Goal: Transaction & Acquisition: Purchase product/service

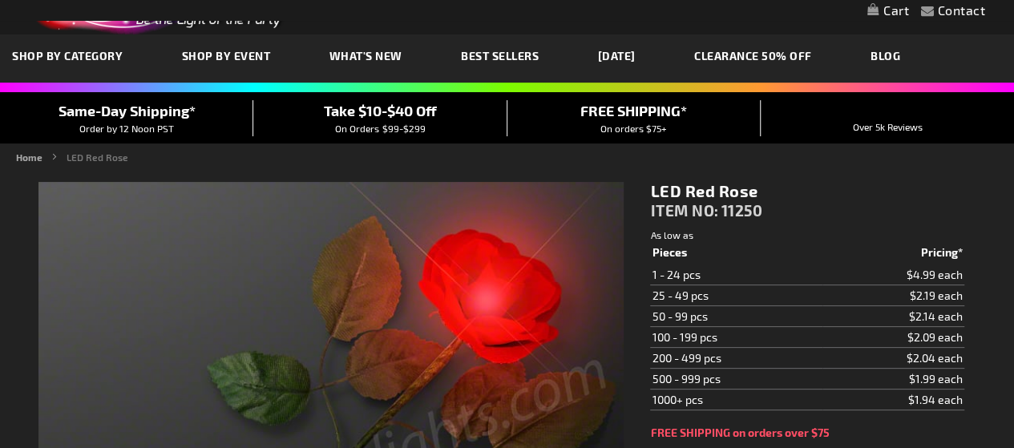
scroll to position [80, 0]
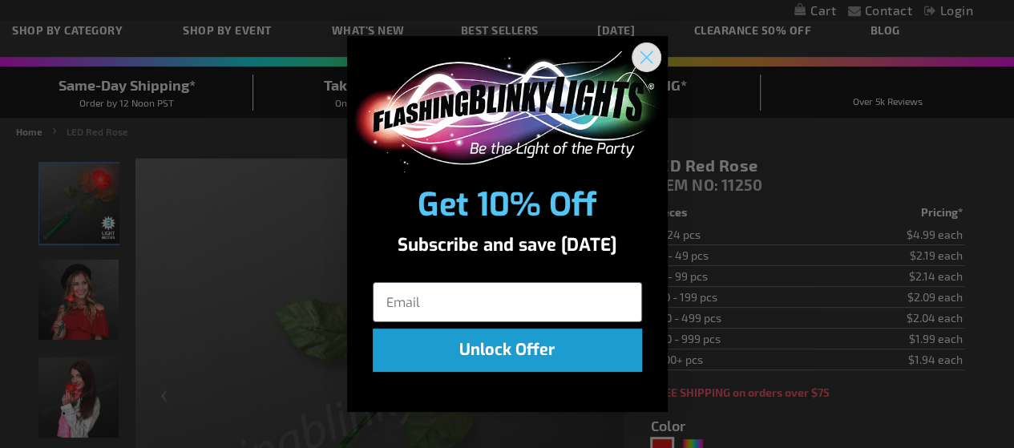
click at [643, 50] on circle "Close dialog" at bounding box center [645, 57] width 26 height 26
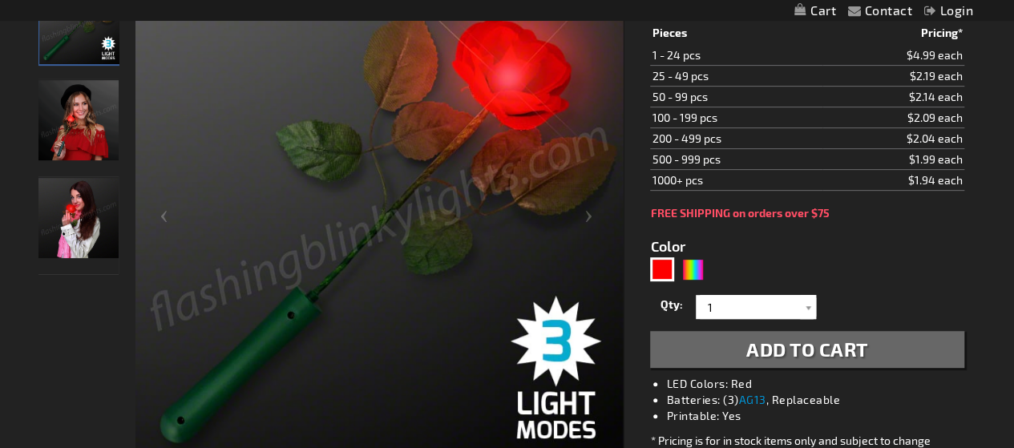
scroll to position [240, 0]
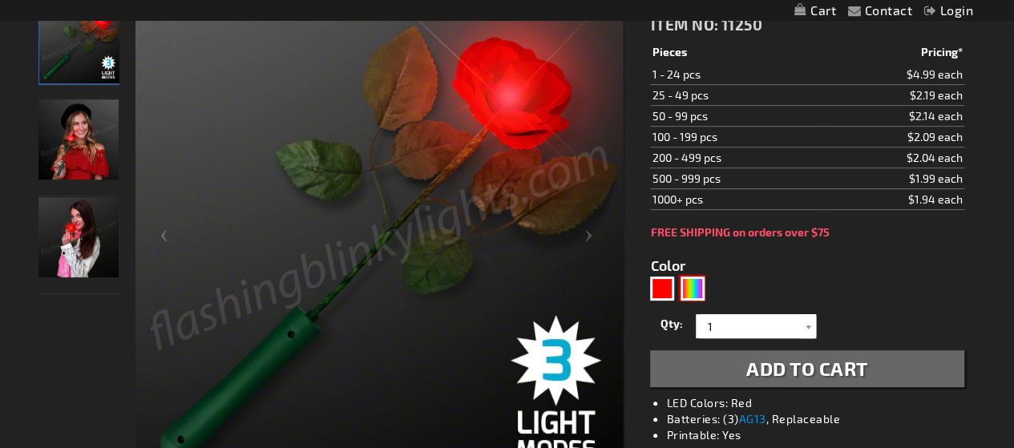
click at [689, 286] on div "MLT" at bounding box center [692, 288] width 24 height 24
type input "5635"
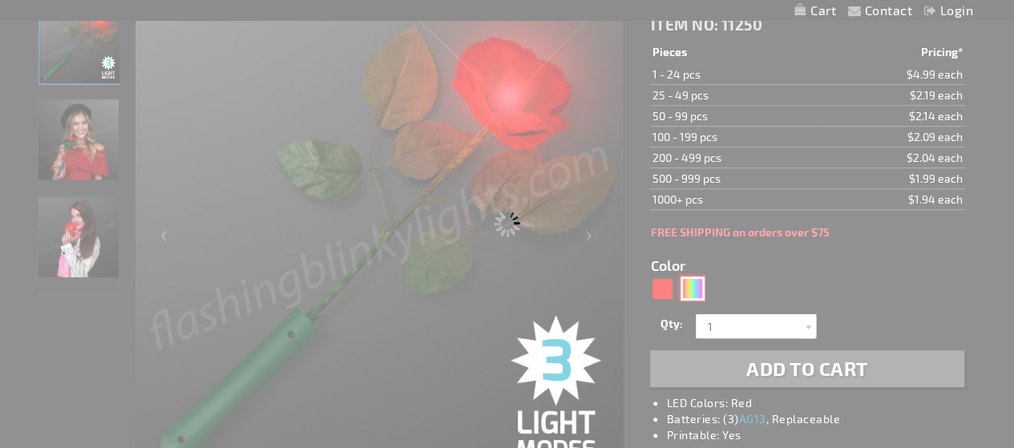
type input "11371"
type input "Customize - Color Change Light Up Rose with White Petals - ITEM NO: 11371"
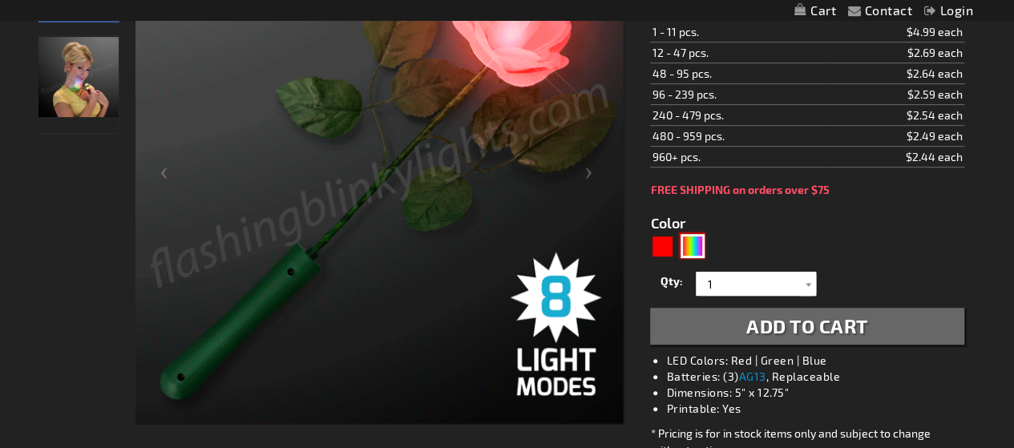
scroll to position [321, 0]
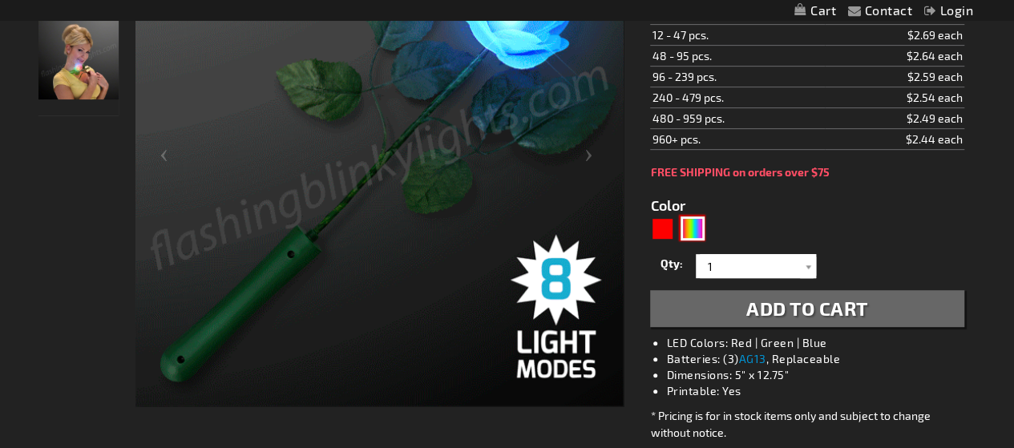
click at [85, 76] on img at bounding box center [78, 59] width 80 height 80
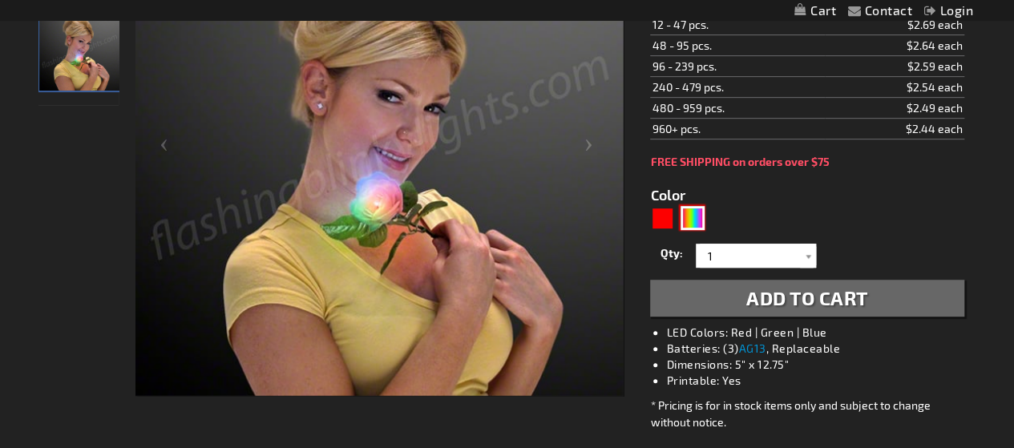
scroll to position [362, 0]
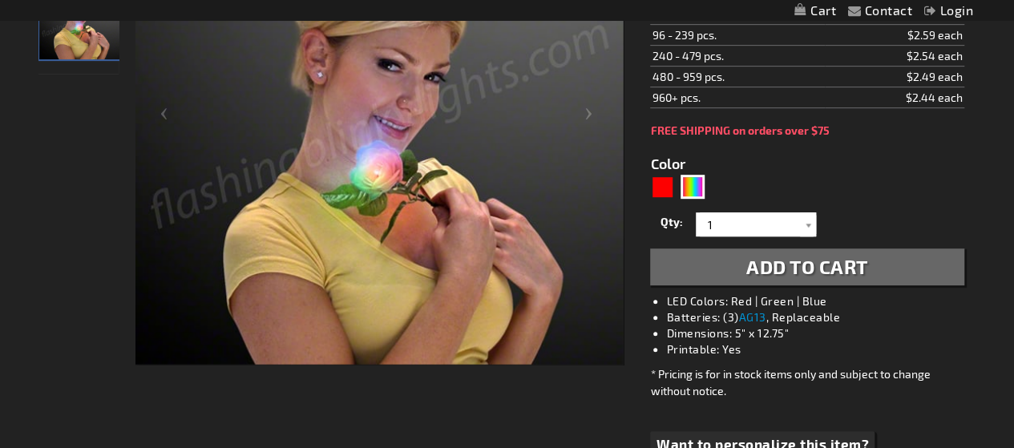
click at [756, 264] on span "Add to Cart" at bounding box center [807, 266] width 122 height 23
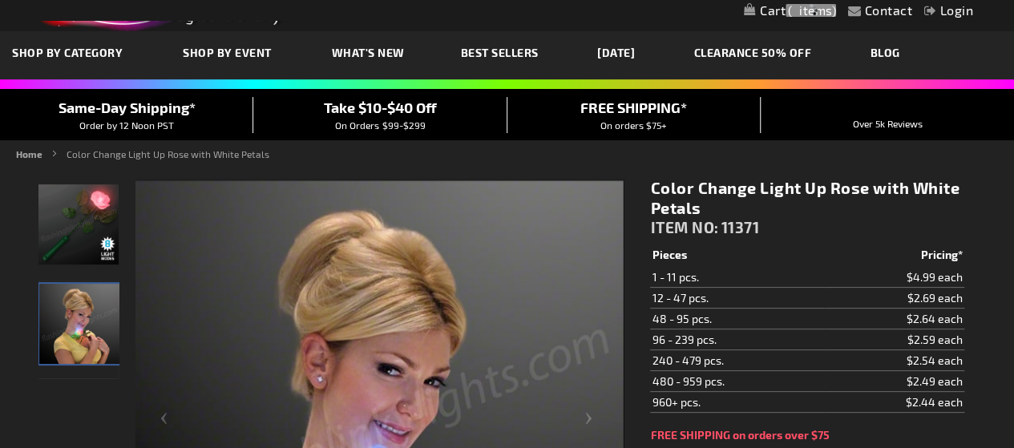
scroll to position [0, 0]
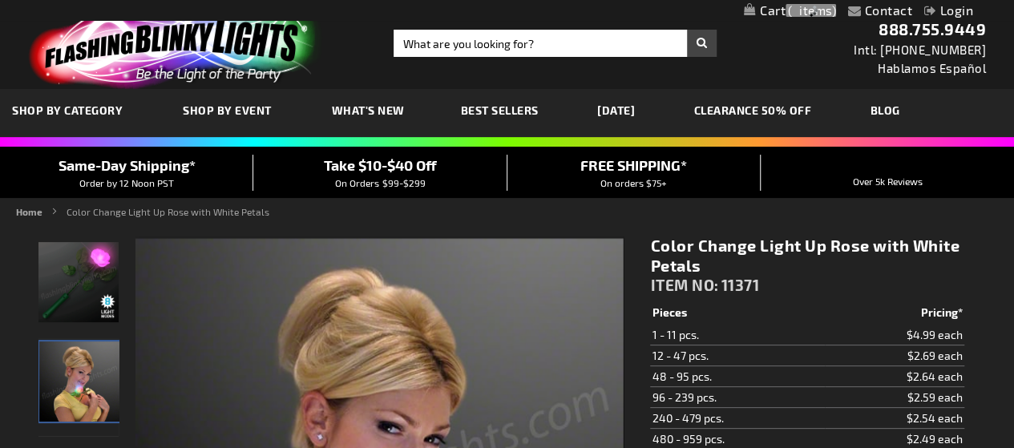
click at [800, 10] on div at bounding box center [810, 10] width 50 height 13
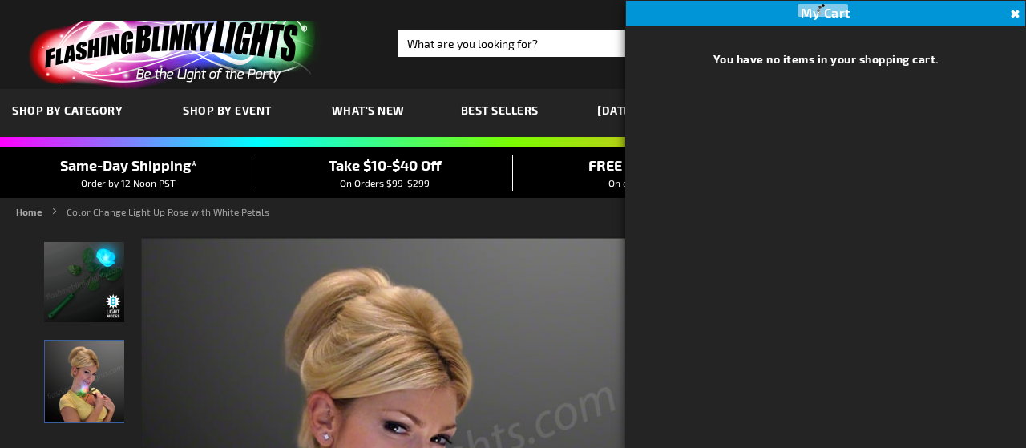
click at [1010, 10] on button "Close" at bounding box center [1013, 15] width 18 height 18
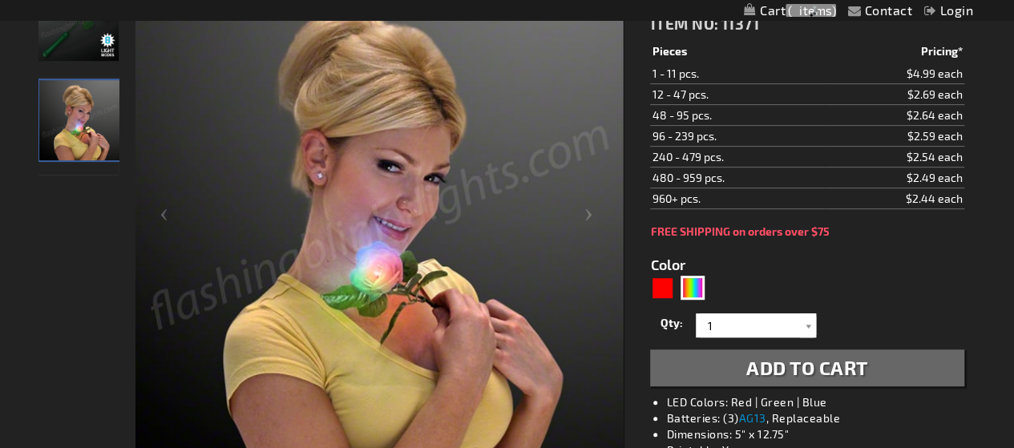
scroll to position [321, 0]
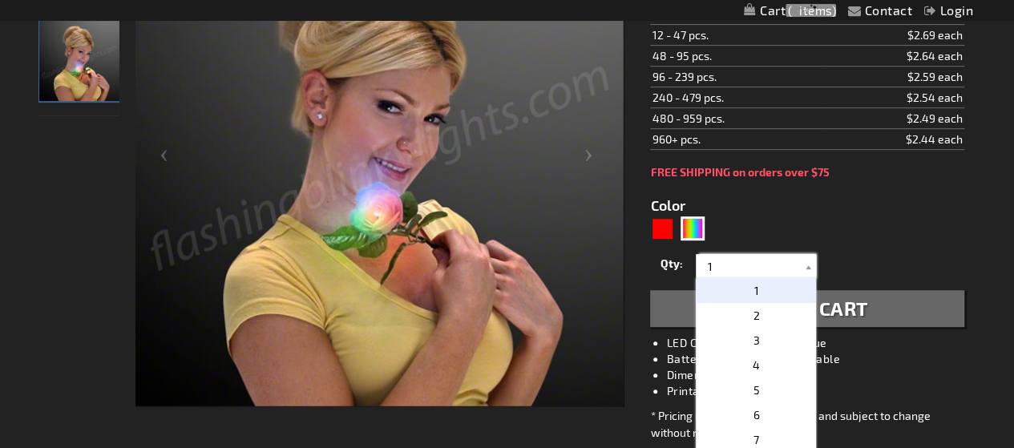
click at [718, 267] on input "1" at bounding box center [758, 266] width 116 height 24
click at [753, 334] on p "3" at bounding box center [756, 340] width 120 height 25
type input "3"
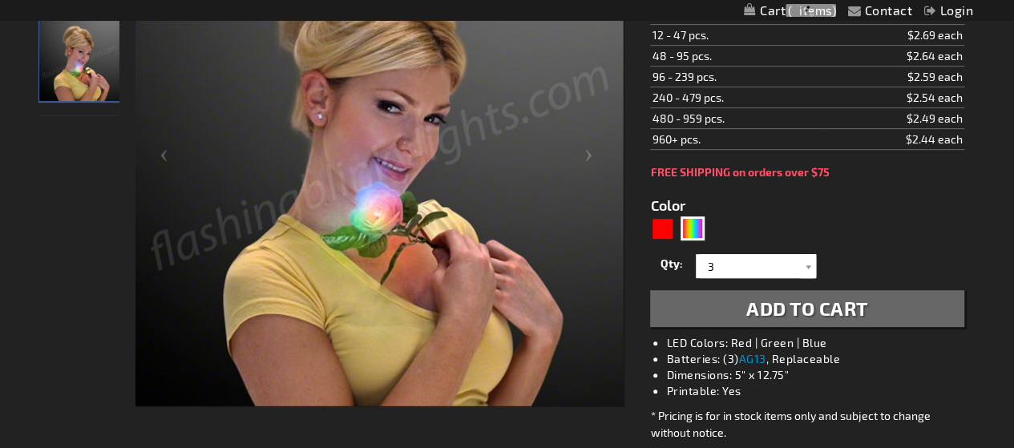
click at [796, 311] on span "Add to Cart" at bounding box center [807, 307] width 122 height 23
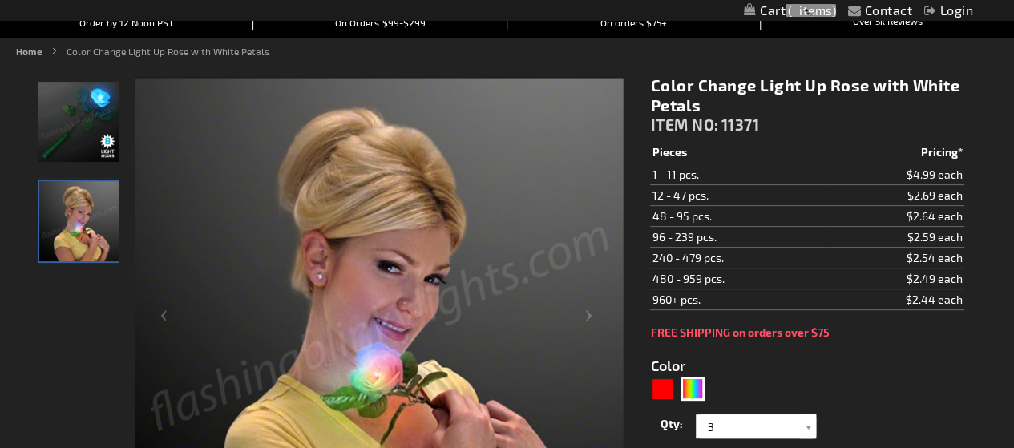
scroll to position [0, 0]
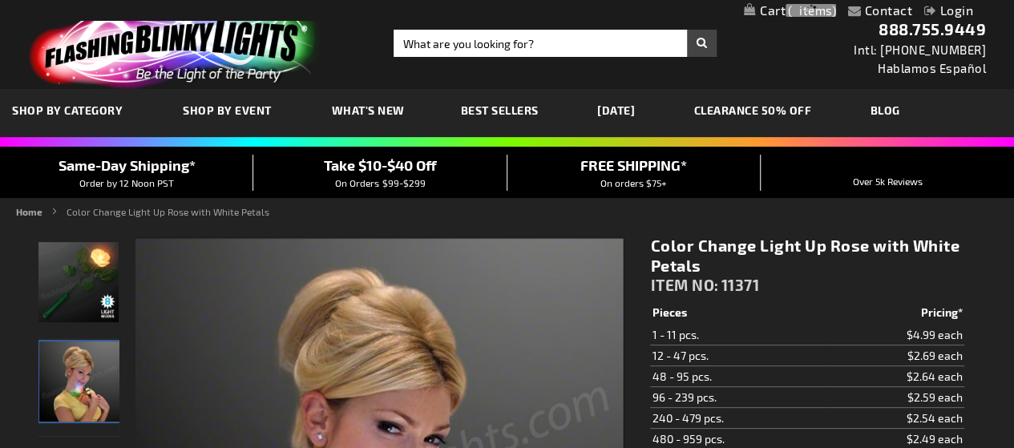
click at [766, 9] on link "My Cart" at bounding box center [790, 10] width 92 height 15
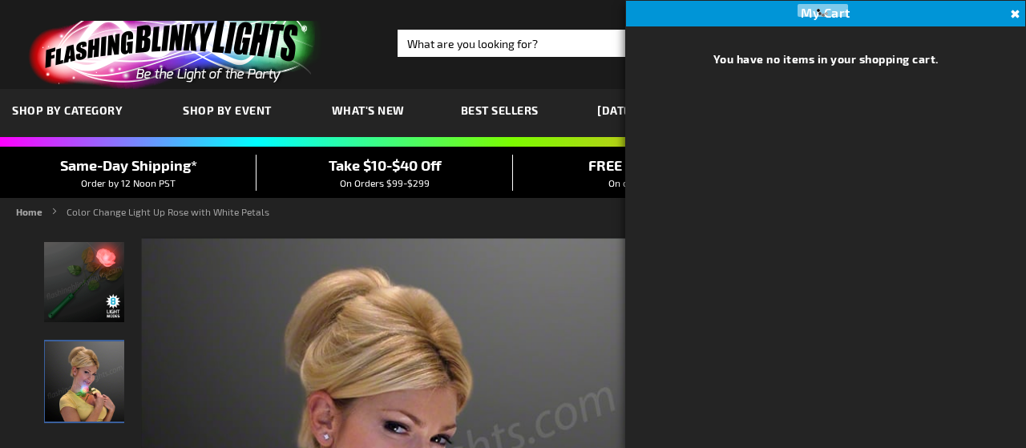
click at [1013, 12] on button "Close" at bounding box center [1013, 15] width 18 height 18
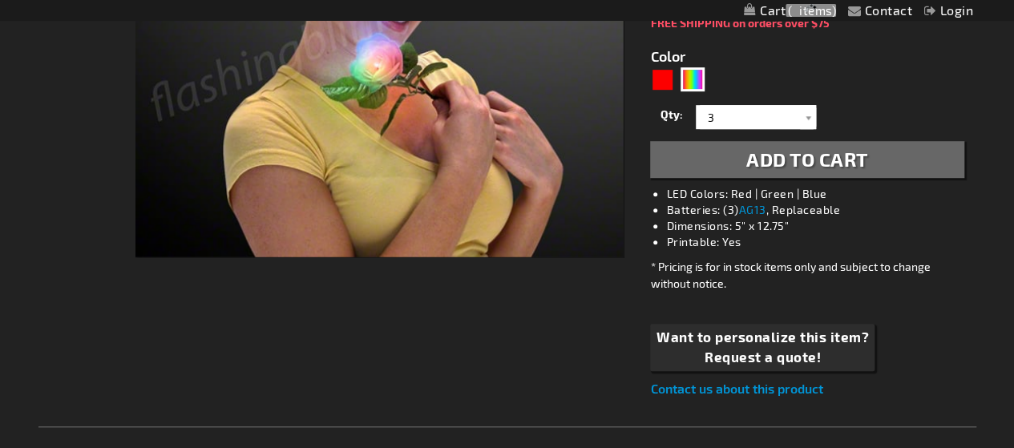
scroll to position [481, 0]
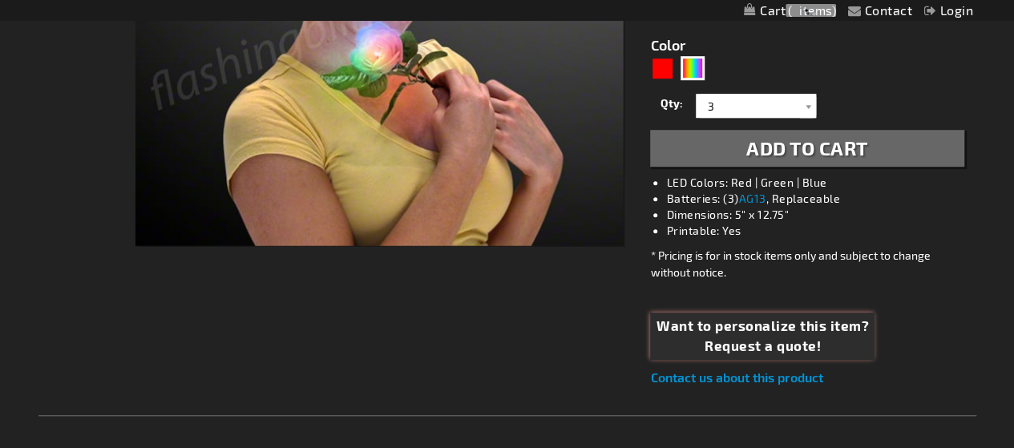
click at [738, 339] on span "Request a quote!" at bounding box center [762, 346] width 212 height 21
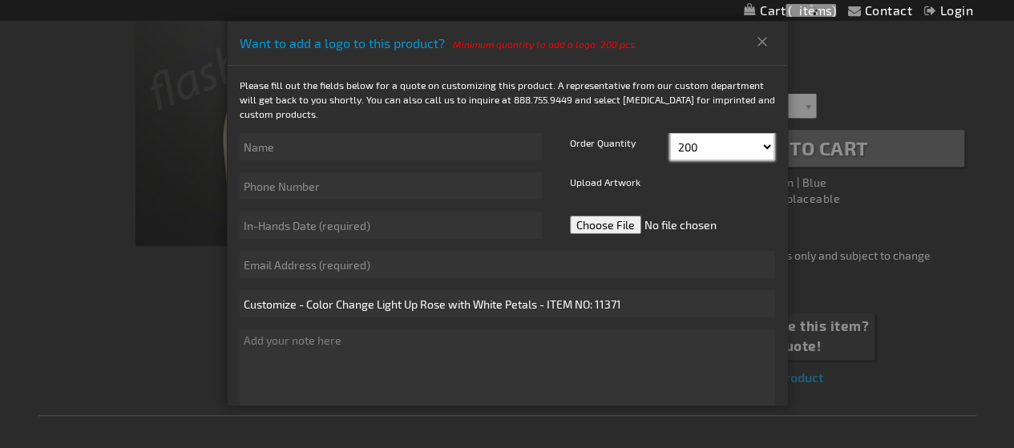
click at [756, 142] on select "200 225 250 275 300 325 350 375 400 425 450 475 500" at bounding box center [722, 146] width 104 height 27
click at [71, 296] on div at bounding box center [507, 224] width 1014 height 448
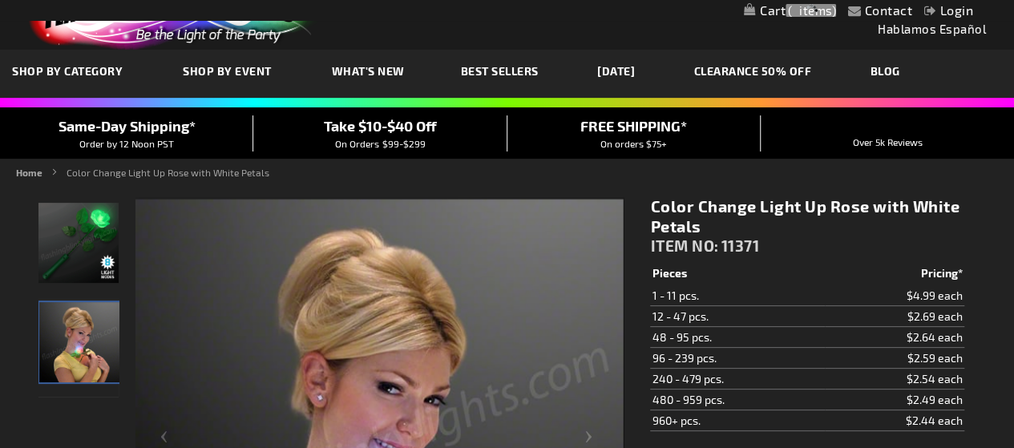
scroll to position [0, 0]
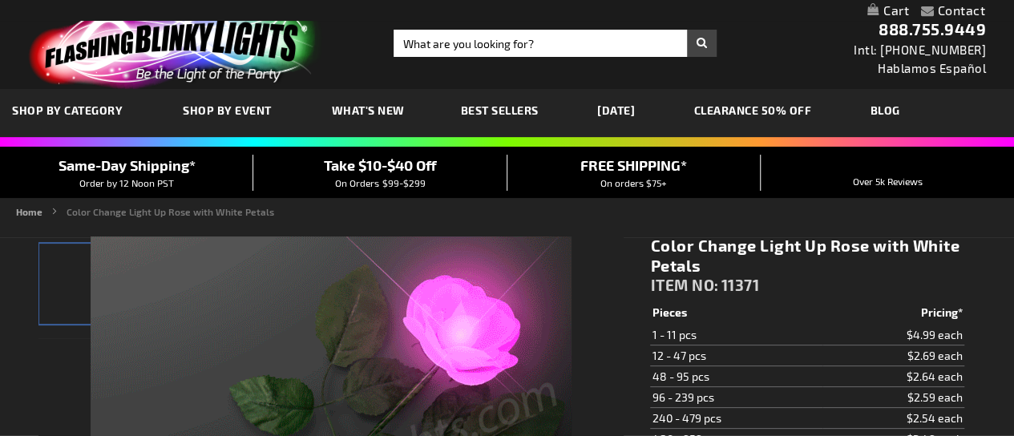
type input "5635"
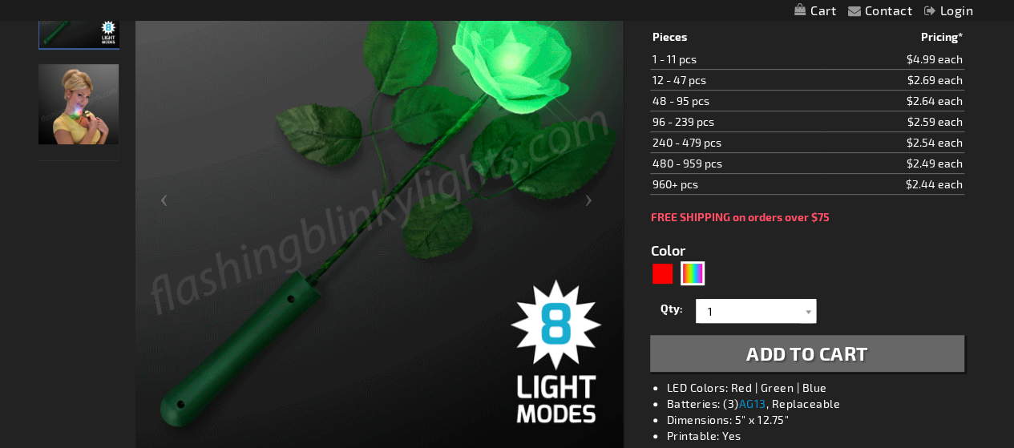
scroll to position [280, 0]
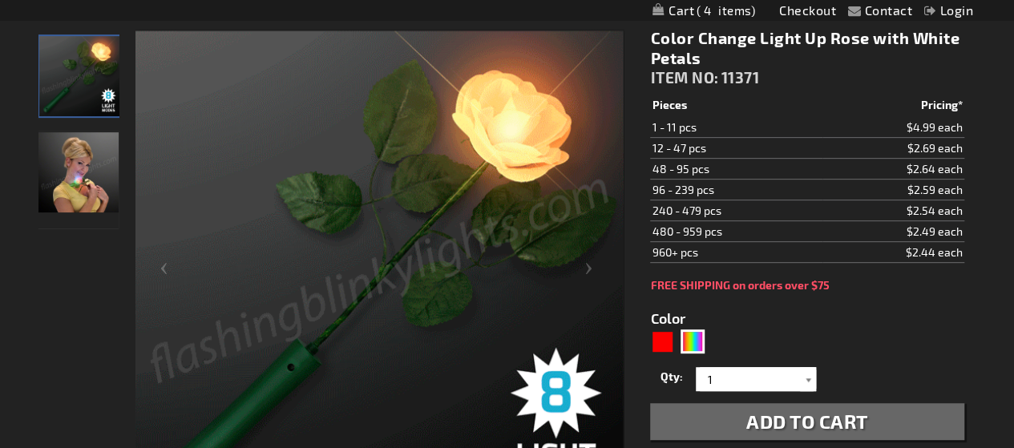
click at [810, 377] on div at bounding box center [808, 379] width 16 height 24
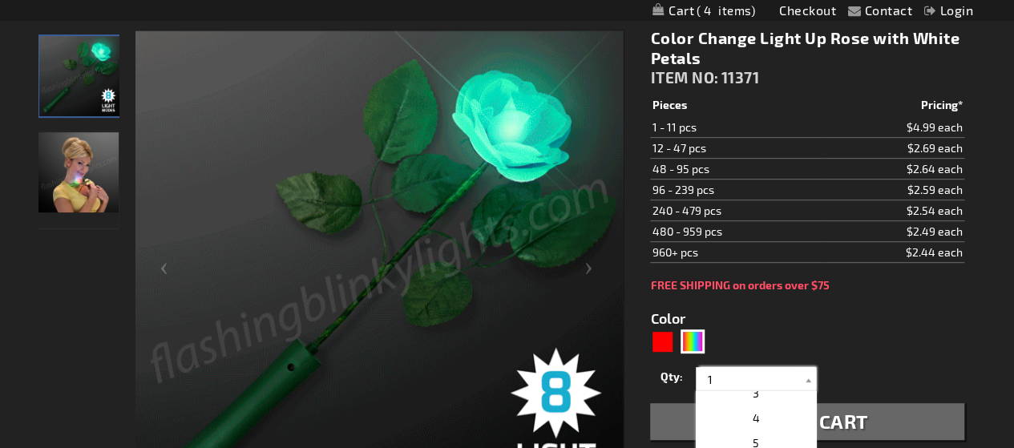
scroll to position [45, 0]
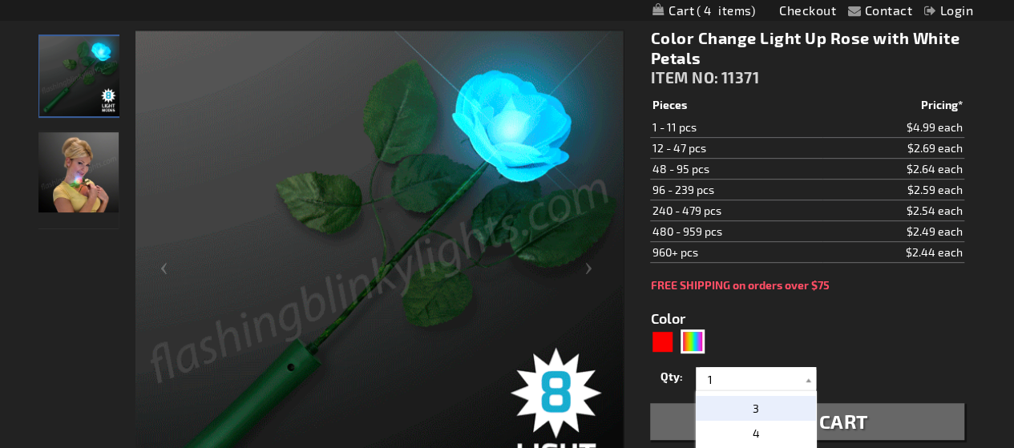
click at [776, 413] on p "3" at bounding box center [756, 408] width 120 height 25
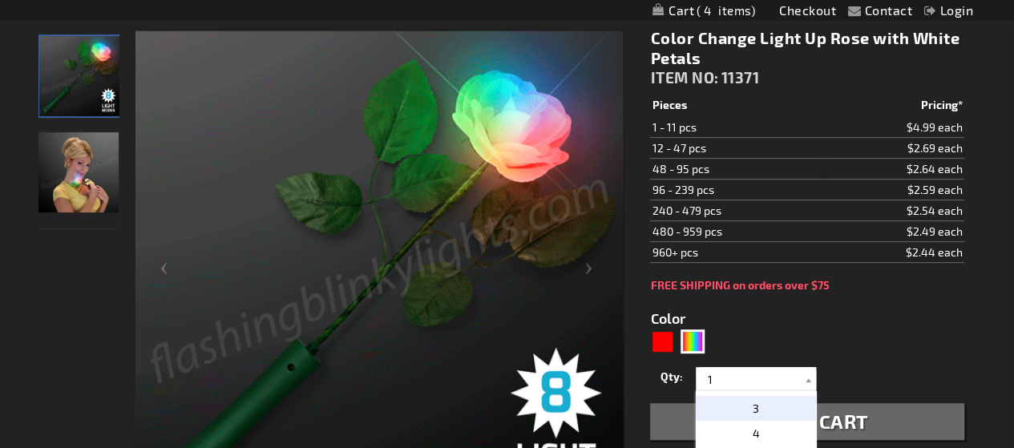
type input "3"
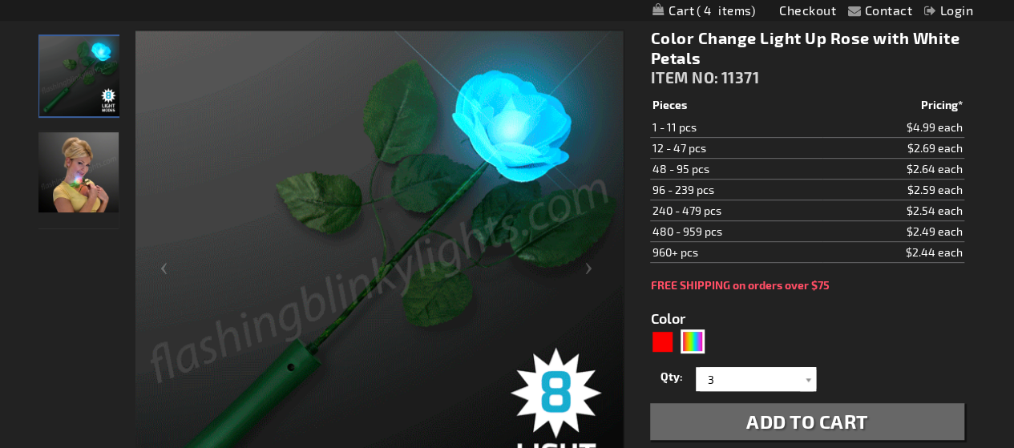
click at [747, 425] on span "Add to Cart" at bounding box center [807, 420] width 122 height 23
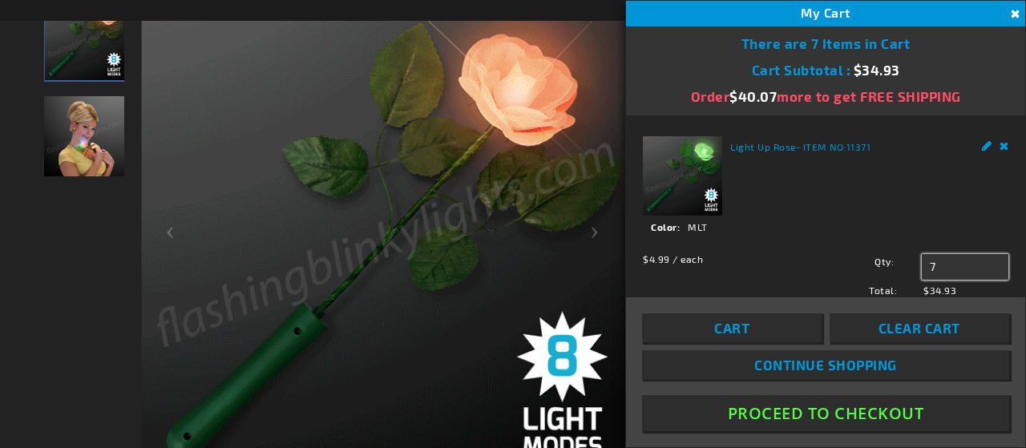
click at [941, 271] on input "7" at bounding box center [964, 267] width 87 height 26
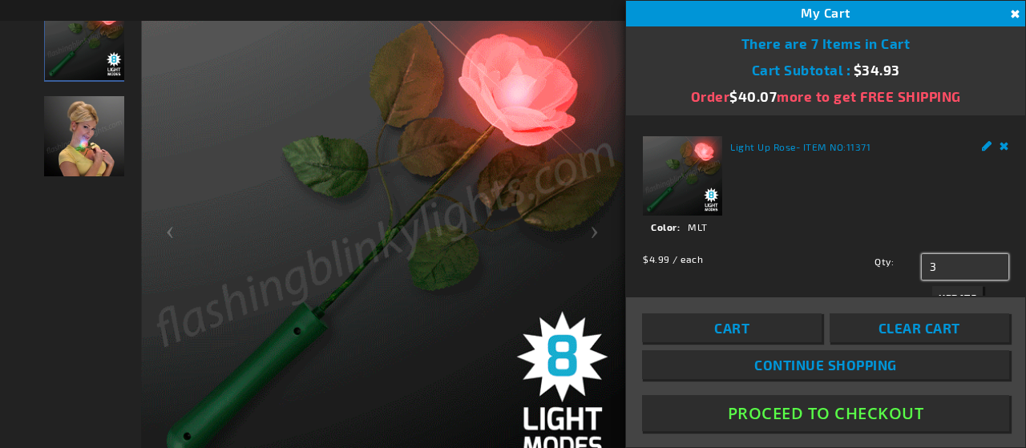
type input "3"
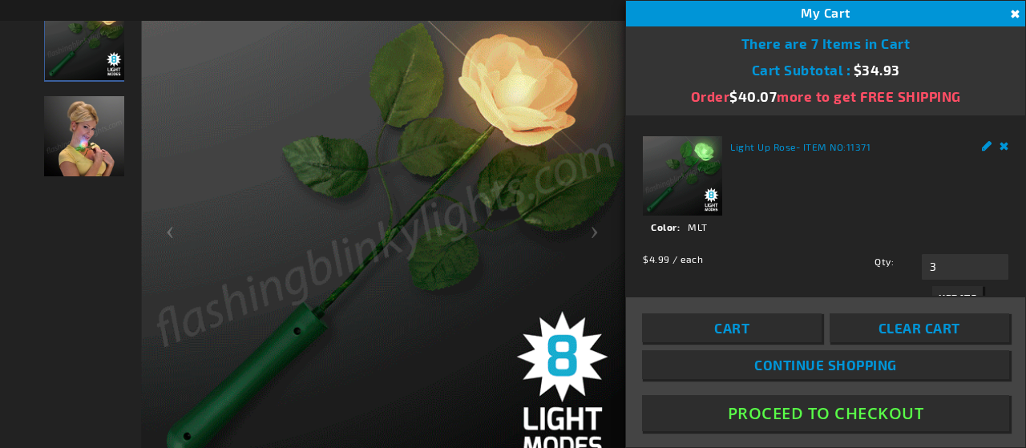
click at [835, 410] on button "Proceed To Checkout" at bounding box center [825, 413] width 367 height 36
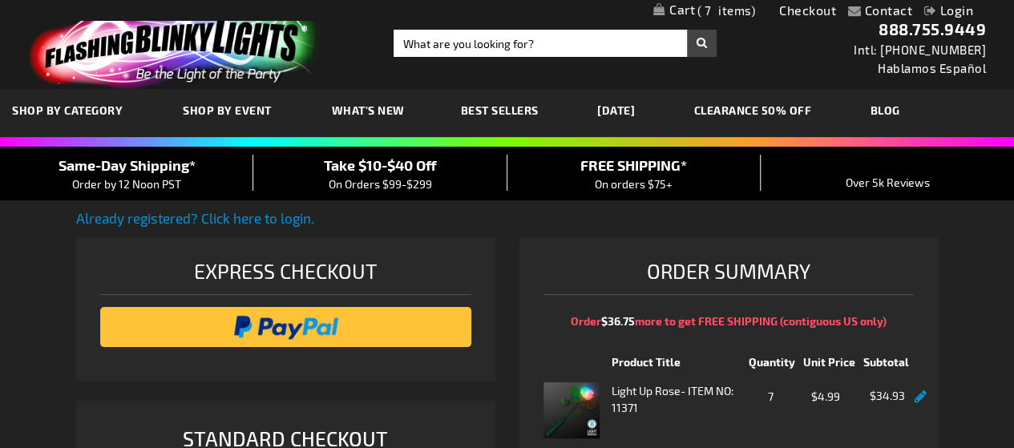
select select "US"
click at [740, 10] on span "7" at bounding box center [726, 10] width 58 height 14
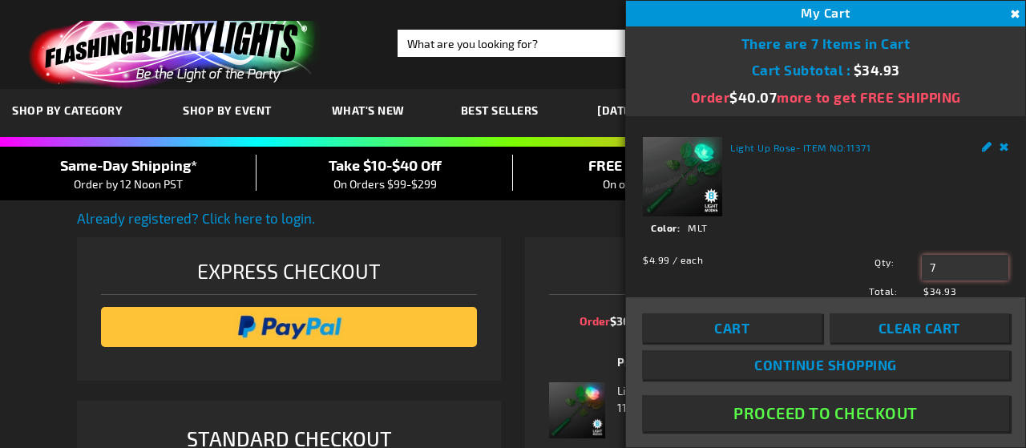
click at [943, 263] on input "7" at bounding box center [964, 268] width 87 height 26
type input "3"
click at [957, 287] on button "Update" at bounding box center [957, 298] width 50 height 22
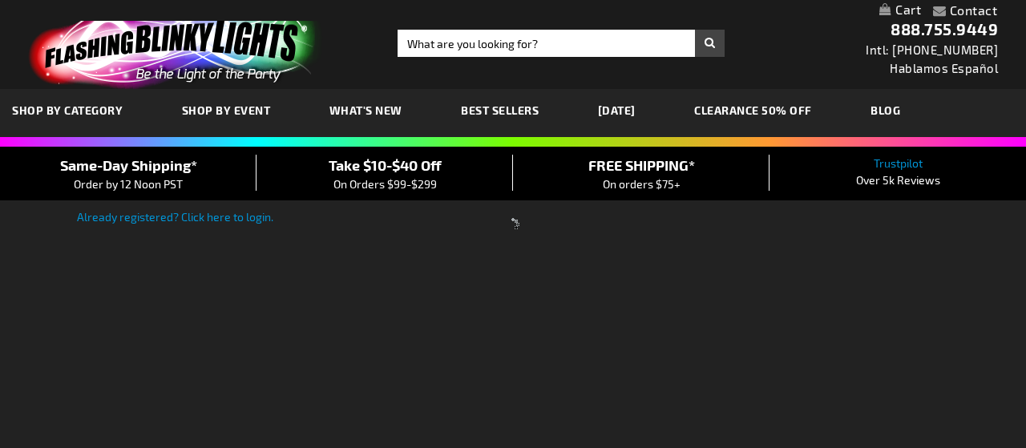
click at [1016, 246] on html "The store will not work correctly when cookies are disabled. Contact Compare Pr…" at bounding box center [513, 426] width 1026 height 852
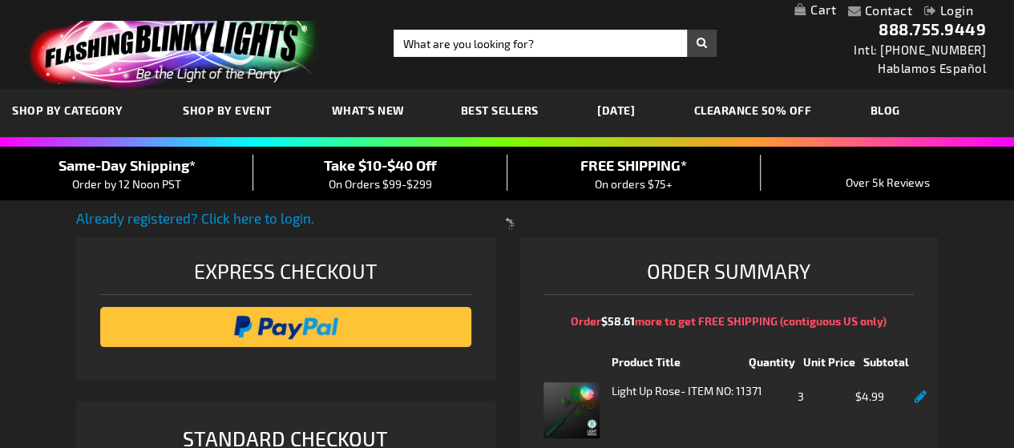
select select "US"
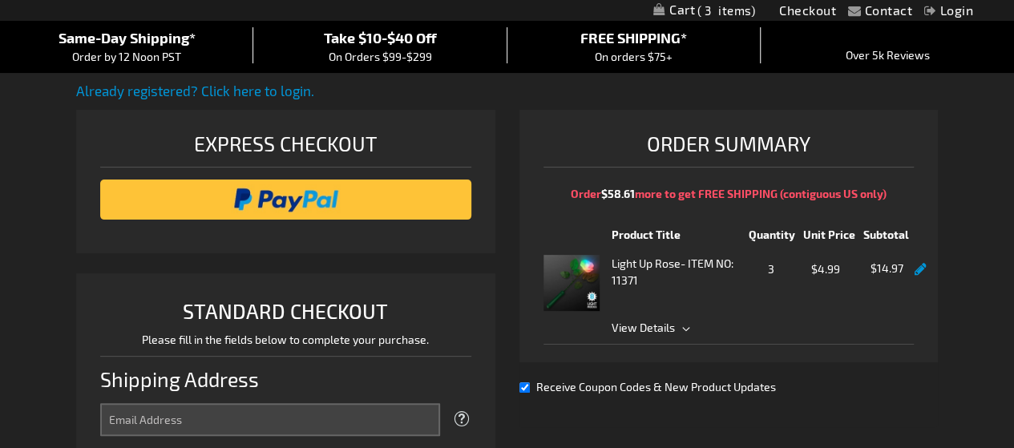
scroll to position [152, 0]
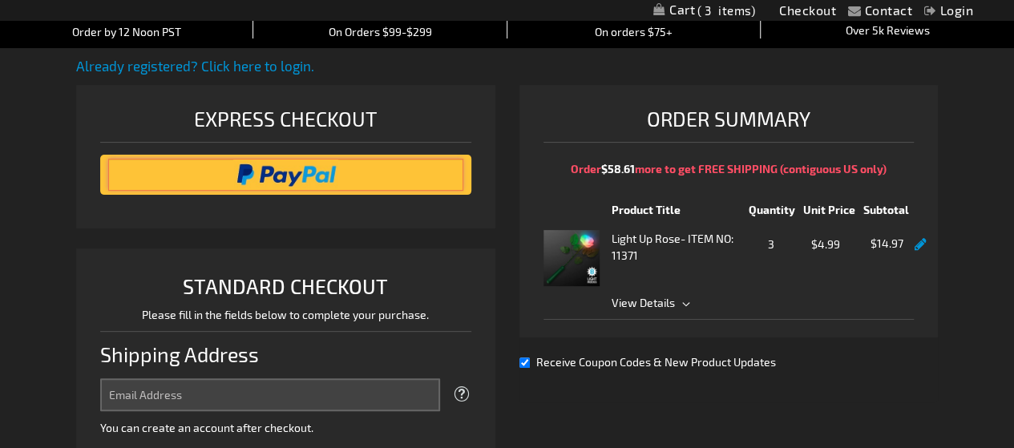
click at [302, 167] on input "image" at bounding box center [285, 175] width 355 height 32
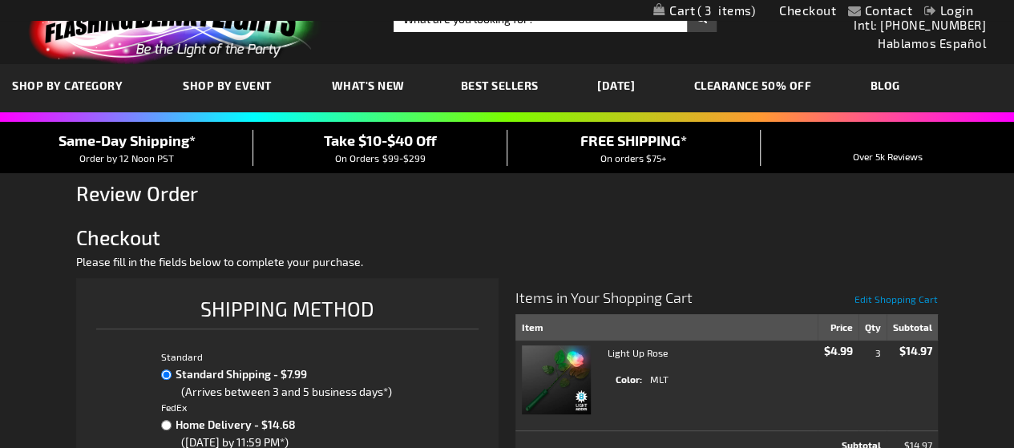
scroll to position [345, 0]
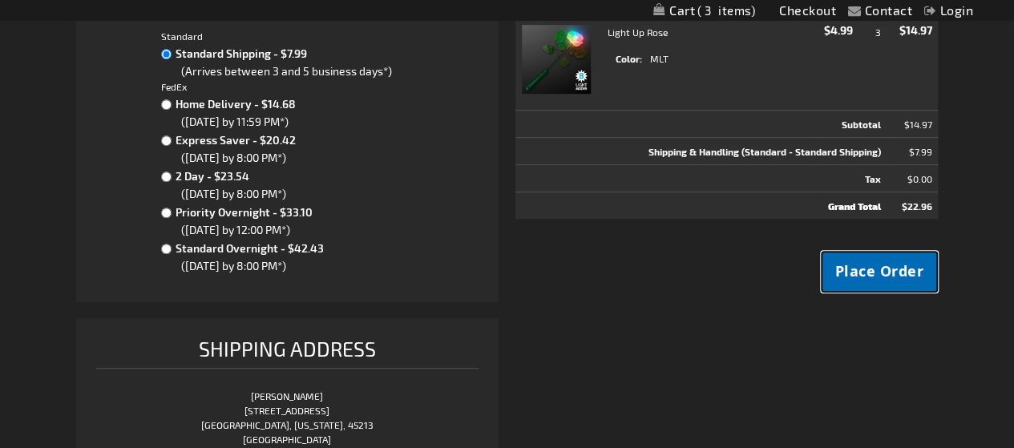
click at [873, 272] on span "Place Order" at bounding box center [879, 271] width 89 height 20
